Goal: Check status: Check status

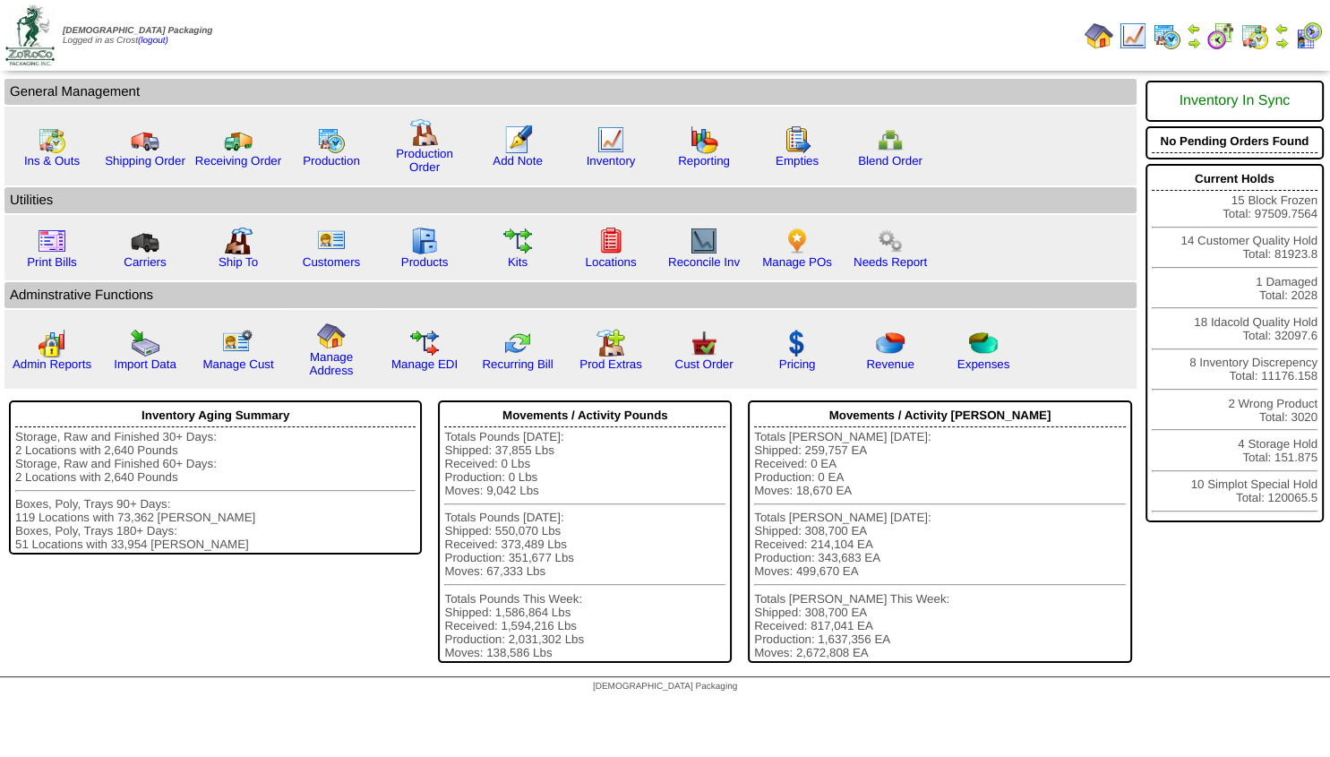
click at [1284, 44] on img at bounding box center [1281, 43] width 14 height 14
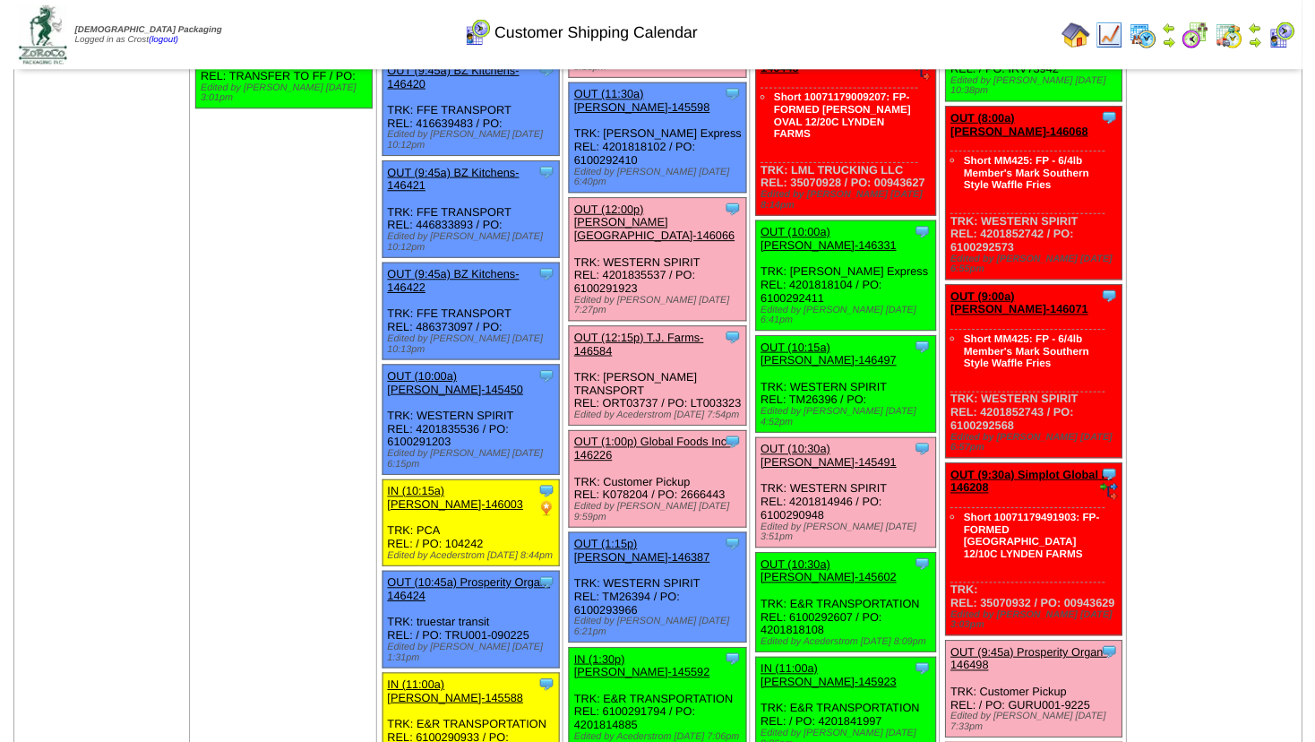
scroll to position [871, 0]
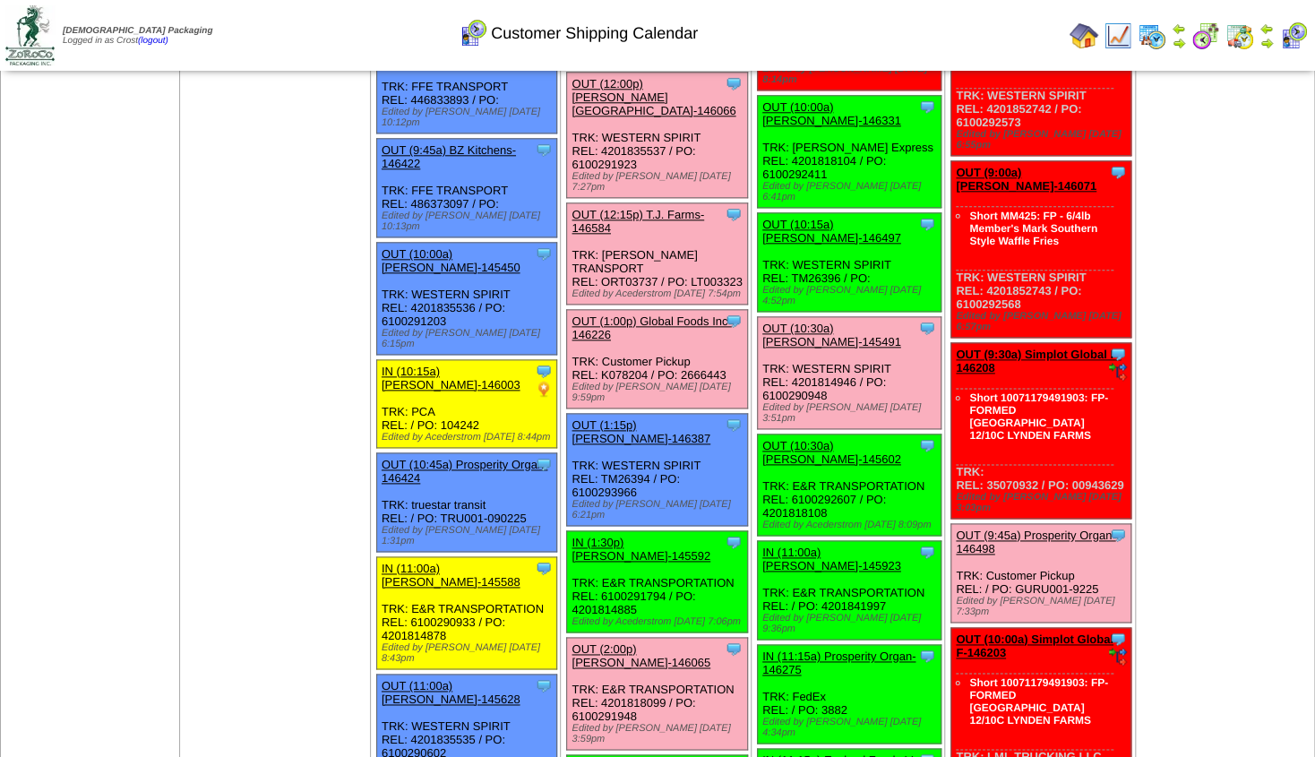
click at [636, 208] on link "OUT (12:15p) T.J. Farms-146584" at bounding box center [637, 221] width 133 height 27
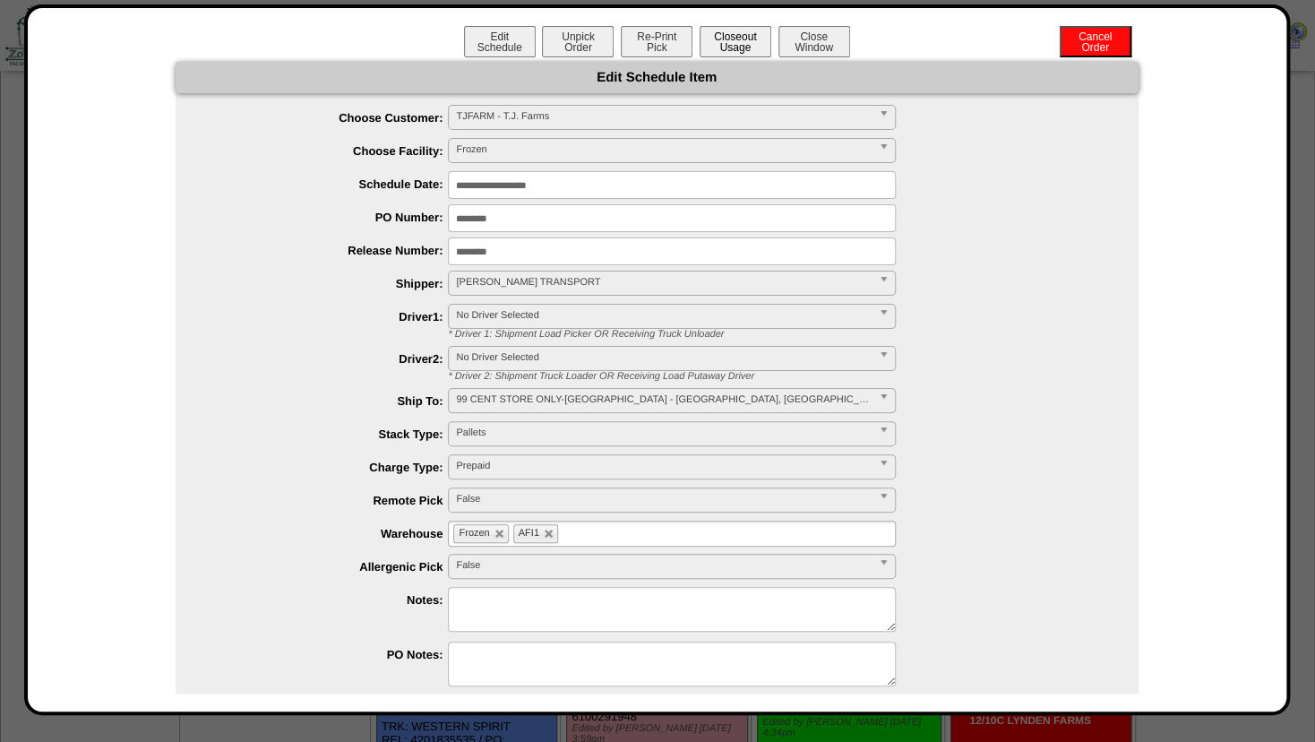
click at [713, 39] on button "Closeout Usage" at bounding box center [735, 41] width 72 height 31
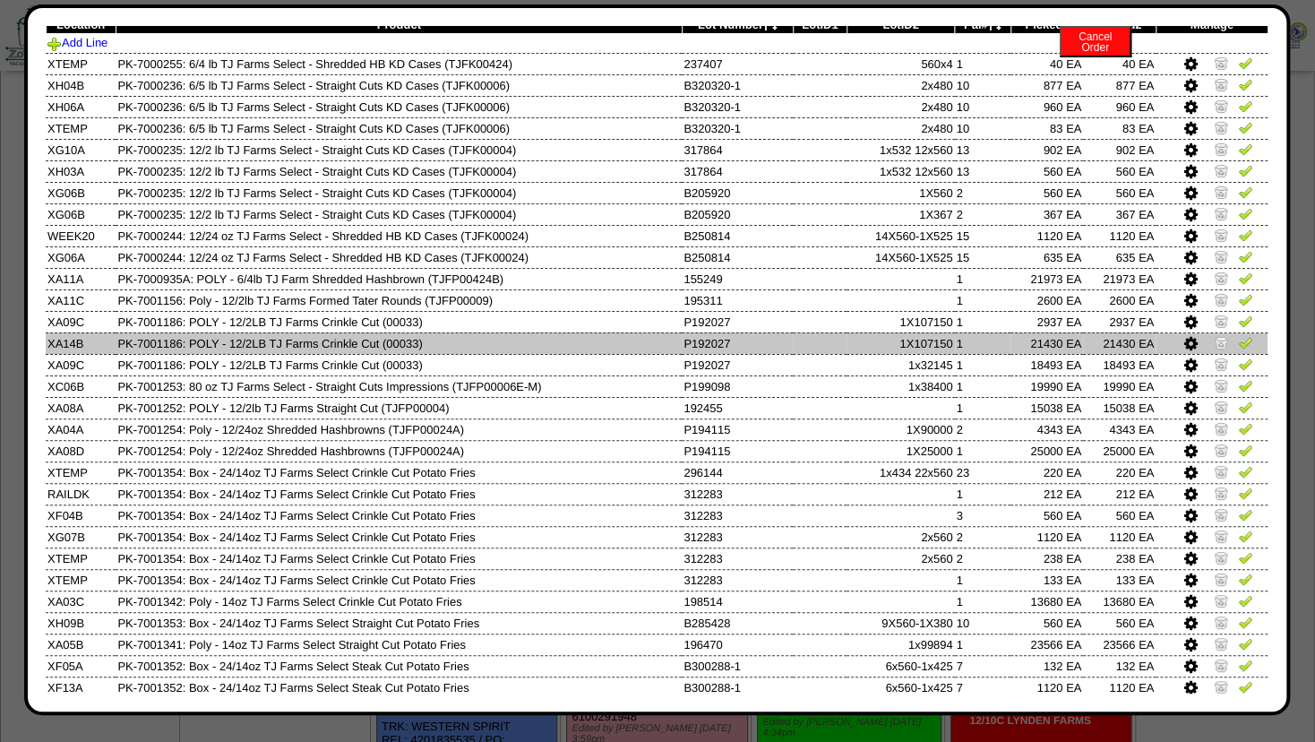
scroll to position [0, 0]
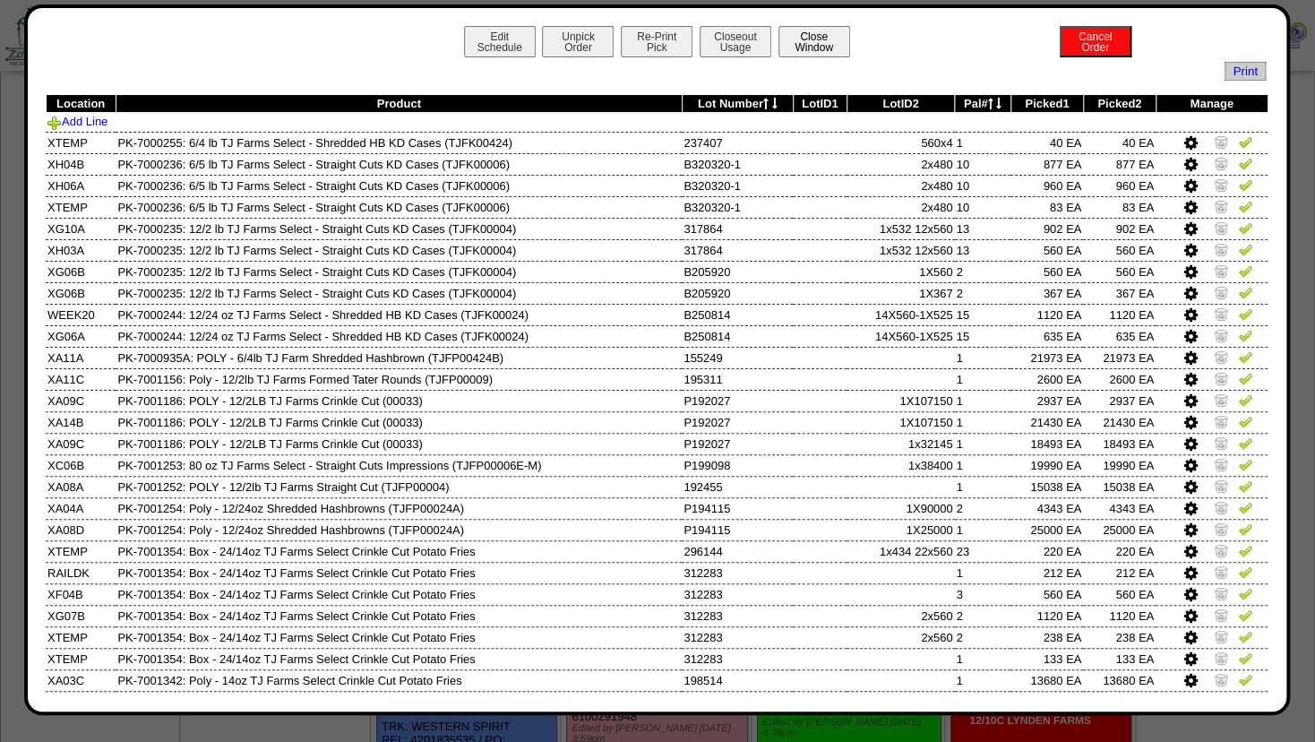
click at [805, 54] on button "Close Window" at bounding box center [814, 41] width 72 height 31
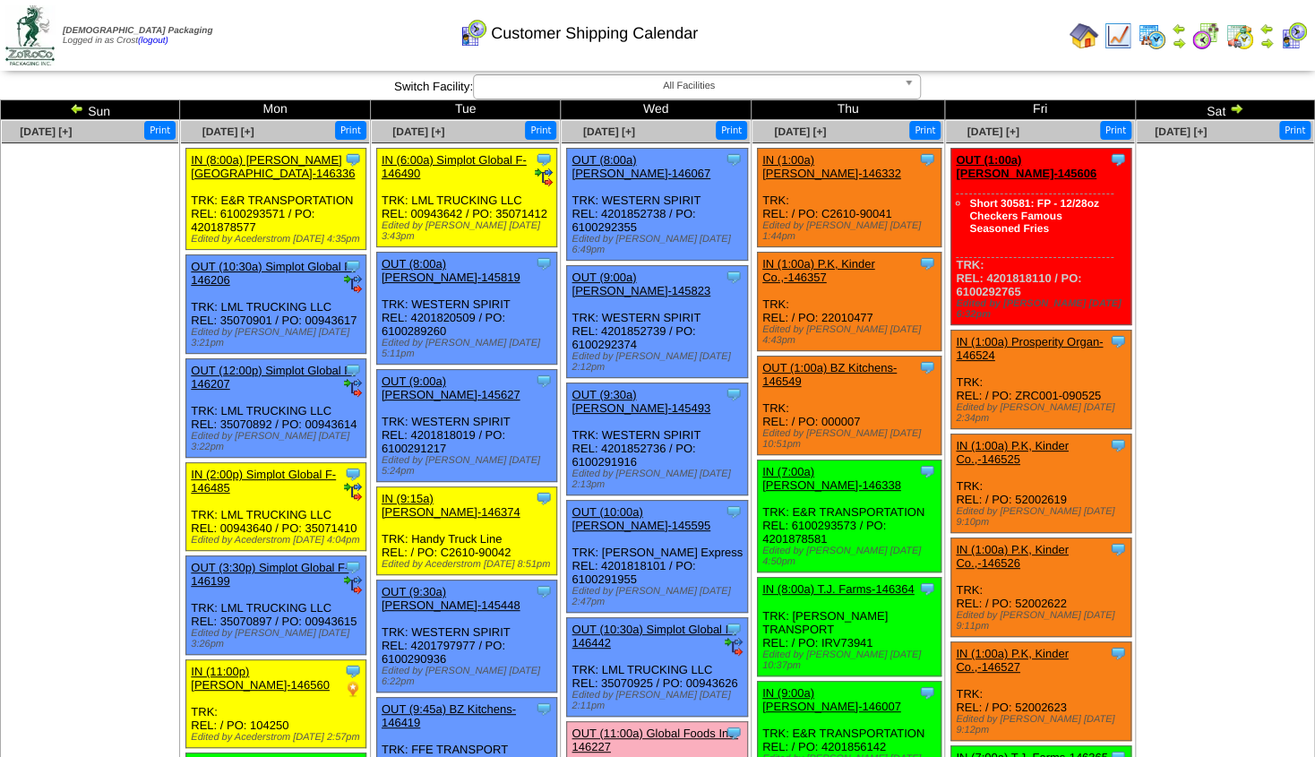
click at [78, 111] on img at bounding box center [77, 108] width 14 height 14
